Goal: Task Accomplishment & Management: Use online tool/utility

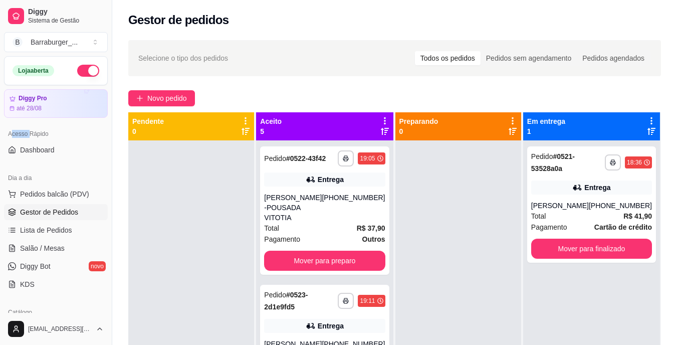
drag, startPoint x: 13, startPoint y: 130, endPoint x: 30, endPoint y: 135, distance: 17.3
click at [30, 135] on div "Acesso Rápido" at bounding box center [56, 134] width 104 height 16
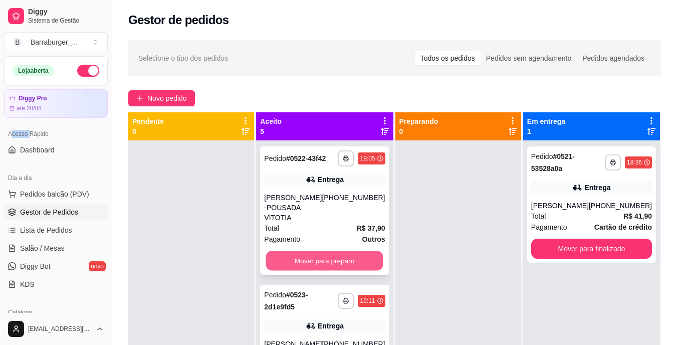
click at [343, 271] on button "Mover para preparo" at bounding box center [324, 261] width 117 height 20
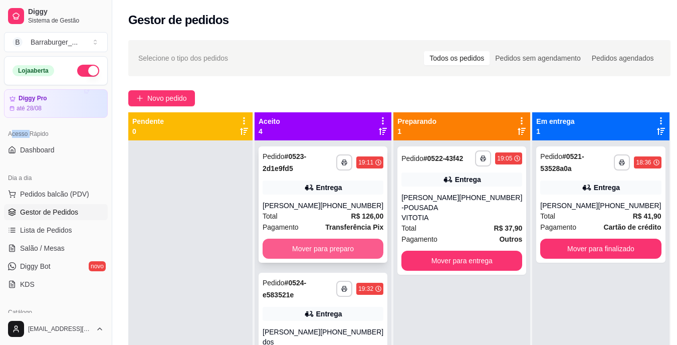
click at [350, 252] on button "Mover para preparo" at bounding box center [323, 249] width 121 height 20
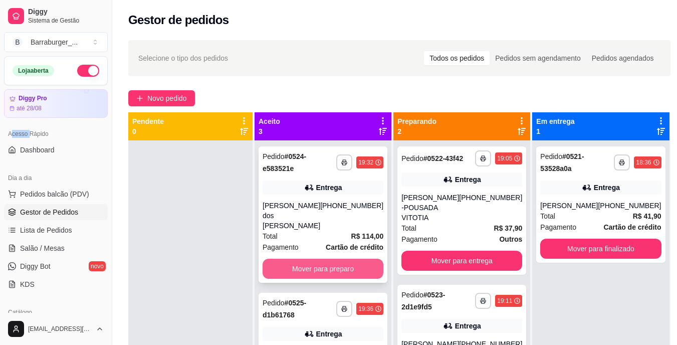
click at [356, 259] on button "Mover para preparo" at bounding box center [323, 269] width 121 height 20
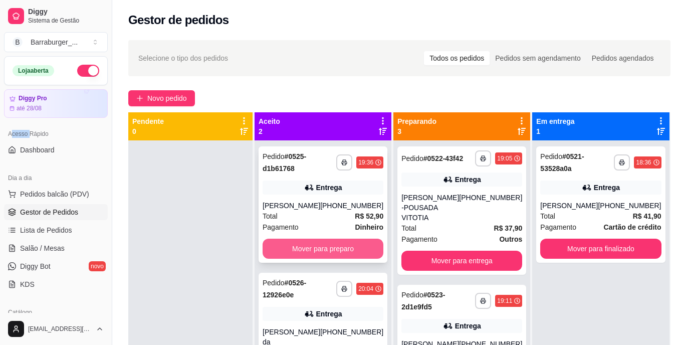
click at [359, 251] on button "Mover para preparo" at bounding box center [323, 249] width 121 height 20
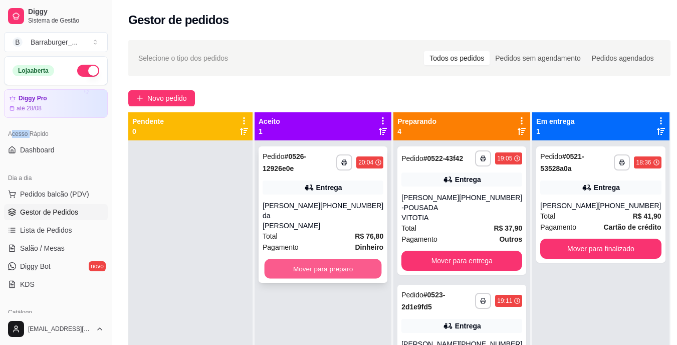
click at [354, 259] on button "Mover para preparo" at bounding box center [323, 269] width 117 height 20
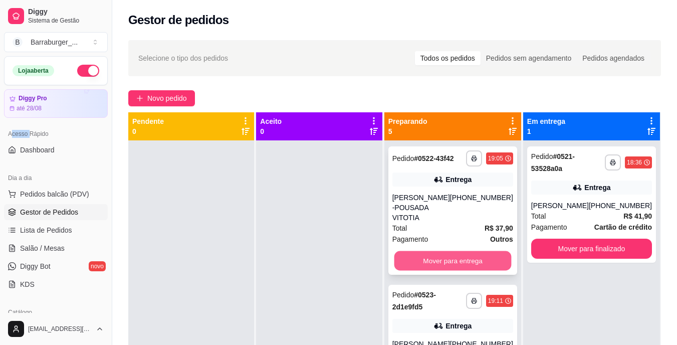
click at [428, 265] on button "Mover para entrega" at bounding box center [452, 261] width 117 height 20
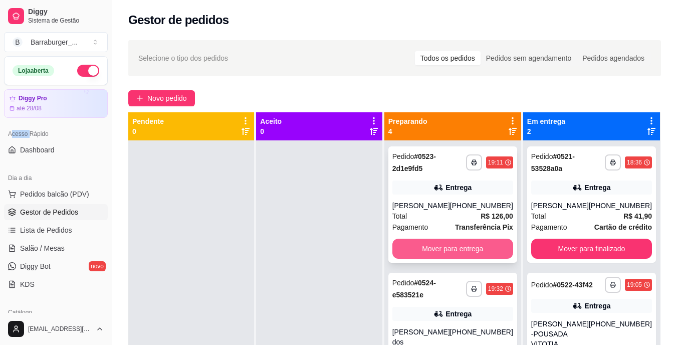
click at [434, 246] on button "Mover para entrega" at bounding box center [452, 249] width 121 height 20
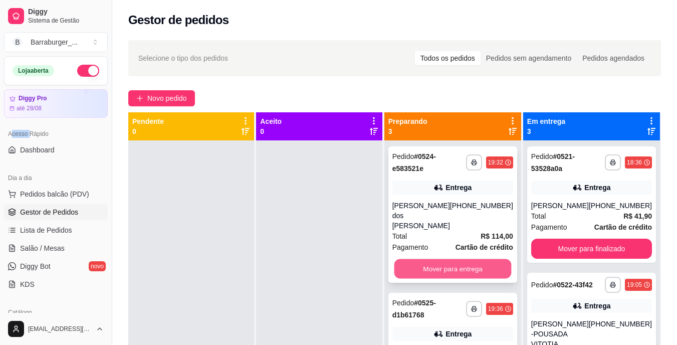
click at [433, 259] on button "Mover para entrega" at bounding box center [452, 269] width 117 height 20
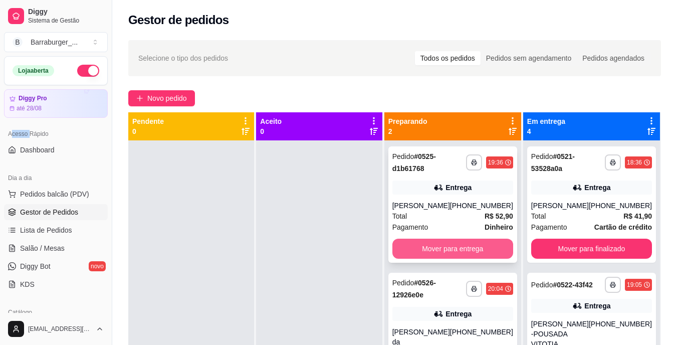
click at [433, 245] on button "Mover para entrega" at bounding box center [452, 249] width 121 height 20
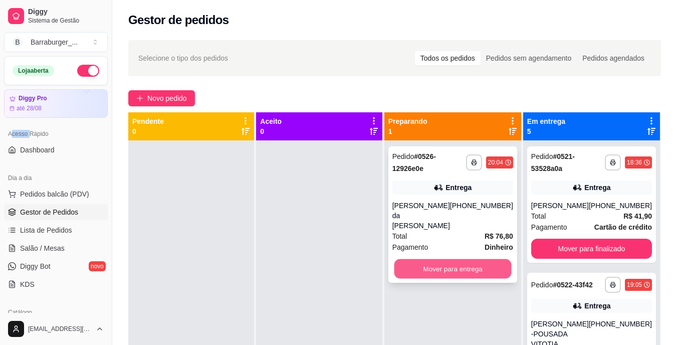
click at [446, 259] on button "Mover para entrega" at bounding box center [452, 269] width 117 height 20
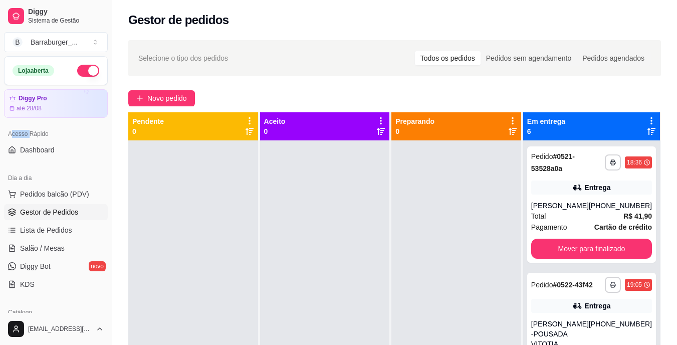
scroll to position [302, 0]
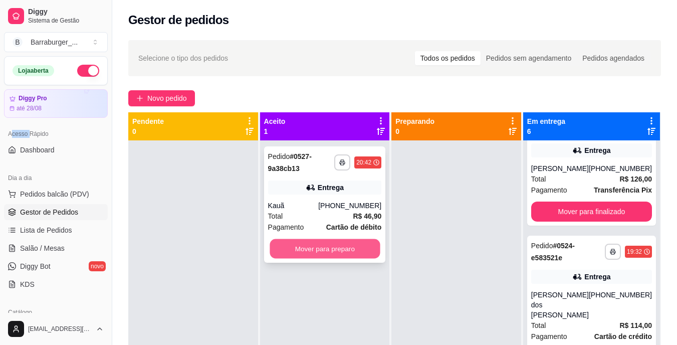
click at [368, 249] on button "Mover para preparo" at bounding box center [325, 249] width 110 height 20
